Goal: Task Accomplishment & Management: Manage account settings

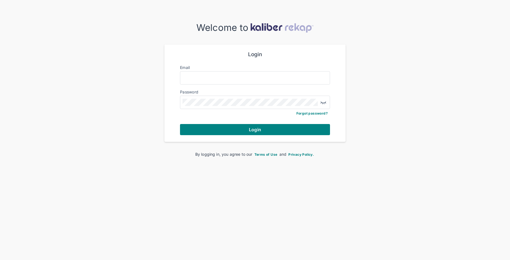
click at [206, 81] on div at bounding box center [255, 77] width 150 height 13
click at [206, 77] on input "Email" at bounding box center [255, 77] width 145 height 7
type input "**********"
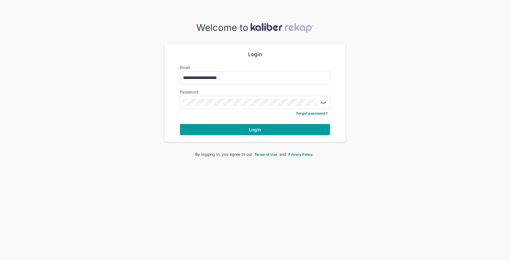
click at [266, 130] on button "Login" at bounding box center [255, 129] width 150 height 11
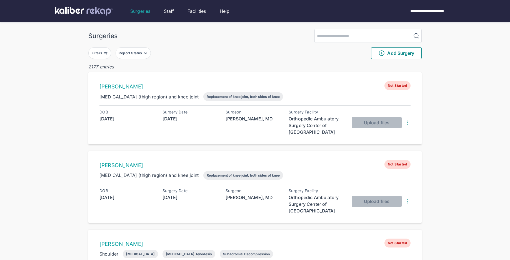
click at [106, 49] on button "Filters" at bounding box center [99, 53] width 23 height 12
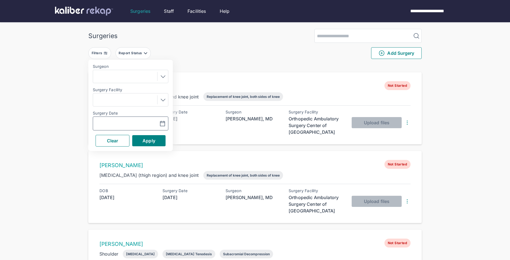
click at [165, 122] on icon "button" at bounding box center [162, 123] width 5 height 5
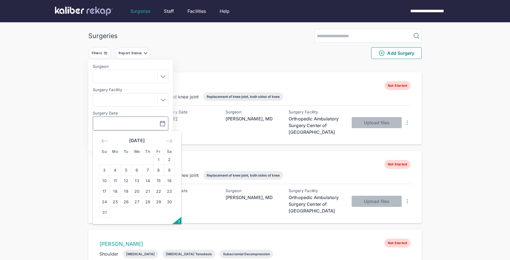
drag, startPoint x: 139, startPoint y: 183, endPoint x: 148, endPoint y: 164, distance: 21.4
click at [139, 183] on td "13" at bounding box center [137, 180] width 11 height 11
type input "**********"
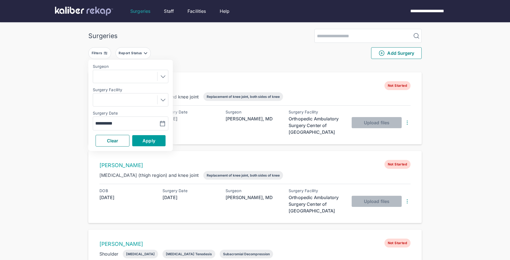
click at [149, 144] on button "Apply" at bounding box center [148, 140] width 33 height 11
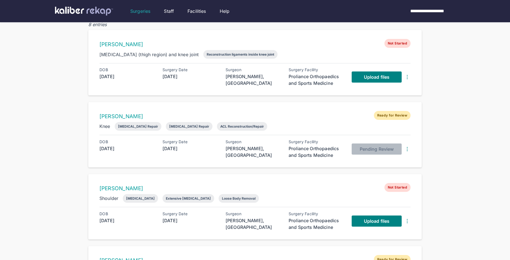
scroll to position [43, 0]
click at [127, 43] on link "[PERSON_NAME]" at bounding box center [122, 44] width 44 height 6
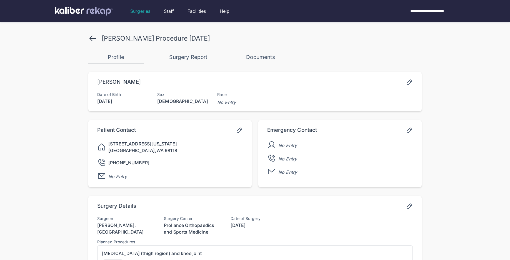
click at [412, 81] on icon at bounding box center [409, 82] width 7 height 7
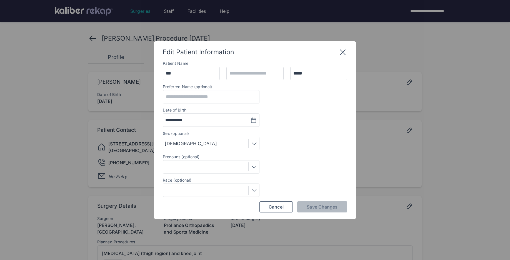
click at [346, 50] on icon at bounding box center [343, 52] width 9 height 9
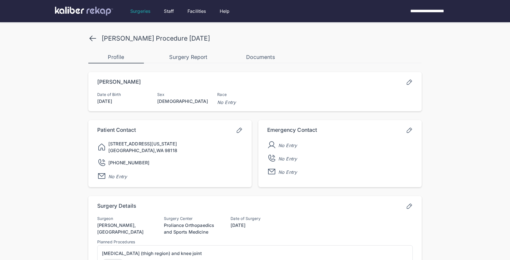
click at [410, 206] on icon at bounding box center [409, 206] width 7 height 7
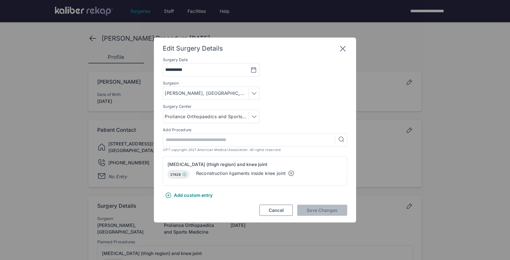
click at [292, 173] on icon at bounding box center [291, 173] width 2 height 2
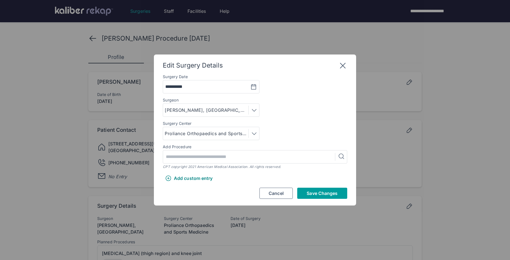
click at [302, 193] on button "Save Changes" at bounding box center [322, 193] width 50 height 11
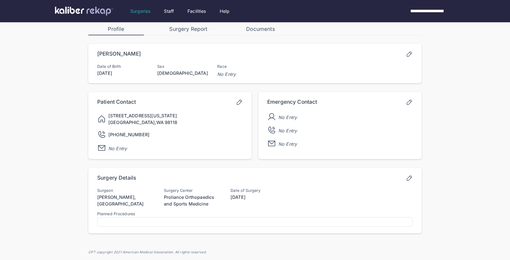
scroll to position [41, 0]
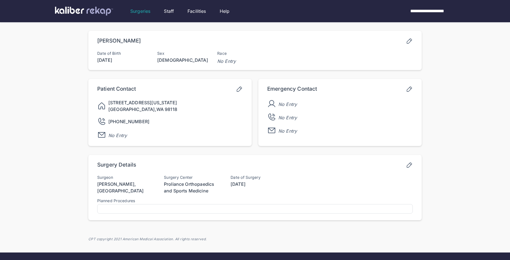
click at [411, 163] on icon at bounding box center [409, 164] width 7 height 7
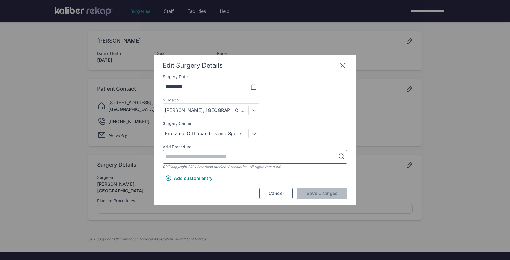
click at [188, 159] on input "text" at bounding box center [250, 156] width 170 height 13
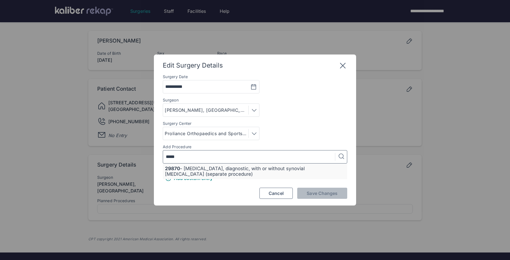
type input "*****"
click at [199, 169] on div "29870 - [MEDICAL_DATA], diagnostic, with or without synovial [MEDICAL_DATA] (se…" at bounding box center [255, 171] width 180 height 11
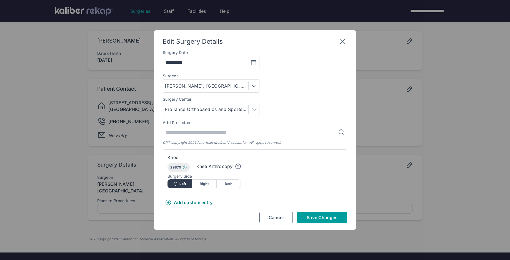
click at [316, 217] on span "Save Changes" at bounding box center [322, 218] width 31 height 6
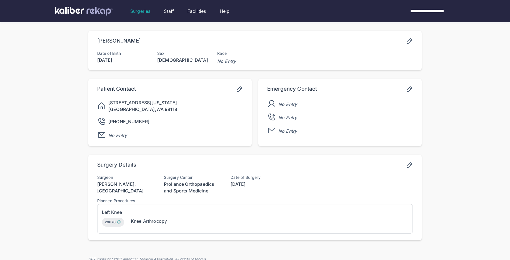
click at [419, 165] on div "Surgery Details Surgeon [PERSON_NAME], MD Surgery Center Proliance Orthopaedics…" at bounding box center [255, 197] width 334 height 85
click at [413, 165] on icon at bounding box center [409, 164] width 7 height 7
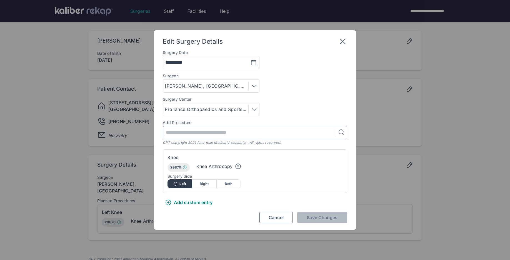
click at [223, 133] on input "text" at bounding box center [250, 132] width 170 height 13
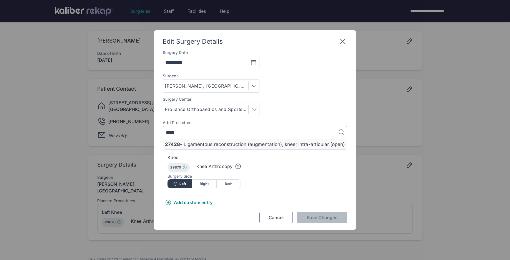
type input "*****"
click at [247, 143] on div "27428 - Ligamentous reconstruction (augmentation), knee; intra-articular (open)" at bounding box center [255, 144] width 180 height 6
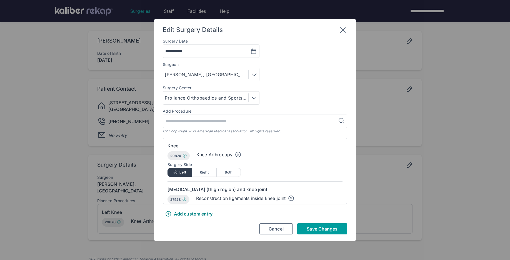
click at [327, 231] on span "Save Changes" at bounding box center [322, 229] width 31 height 6
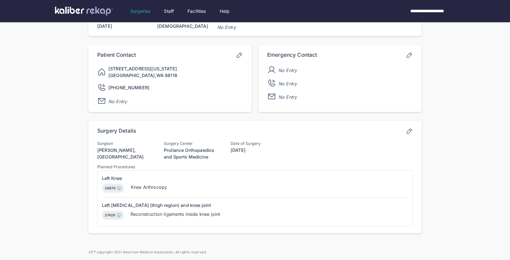
scroll to position [0, 0]
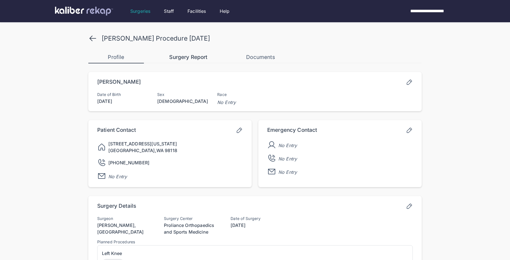
click at [192, 58] on div "Surgery Report" at bounding box center [189, 57] width 56 height 7
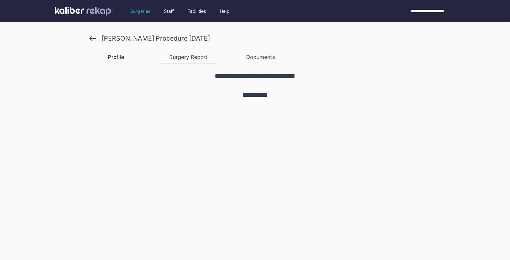
click at [120, 54] on div "Profile" at bounding box center [116, 57] width 56 height 7
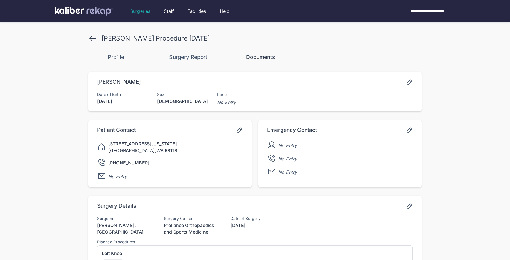
click at [265, 55] on div "Documents" at bounding box center [261, 57] width 56 height 7
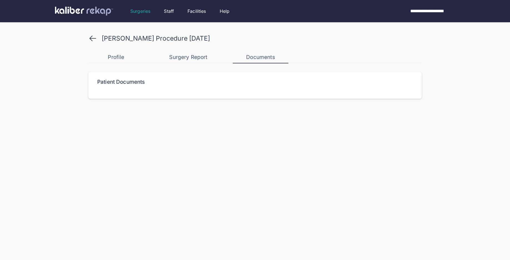
click at [118, 83] on div "Patient Documents" at bounding box center [121, 82] width 48 height 7
click at [93, 37] on icon at bounding box center [92, 38] width 9 height 9
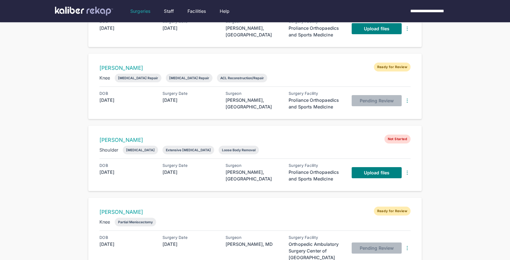
scroll to position [104, 0]
